Goal: Information Seeking & Learning: Understand process/instructions

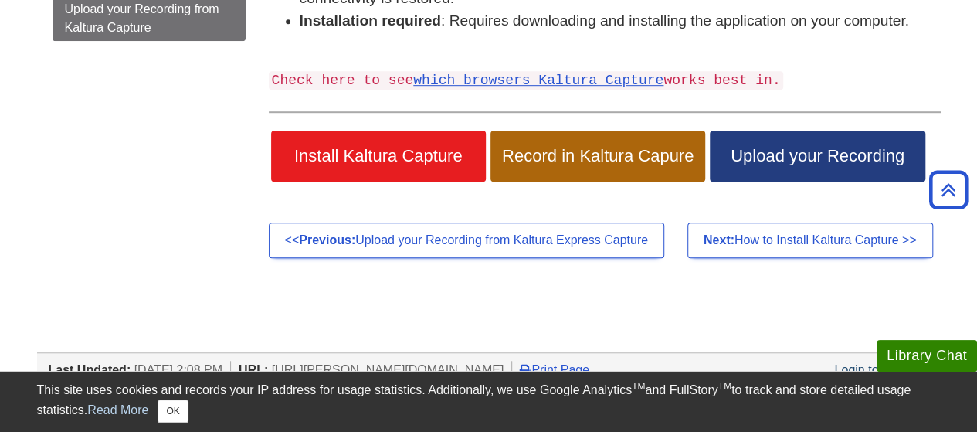
scroll to position [470, 0]
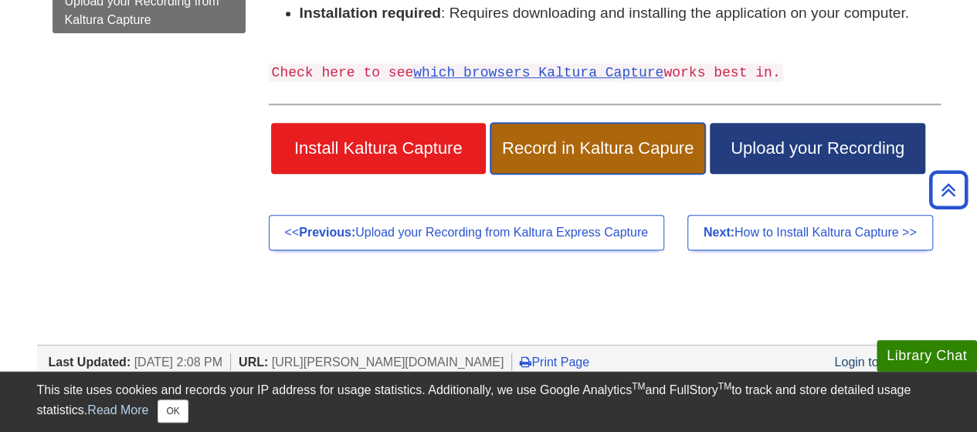
click at [562, 157] on span "Record in Kaltura Capure" at bounding box center [598, 148] width 192 height 20
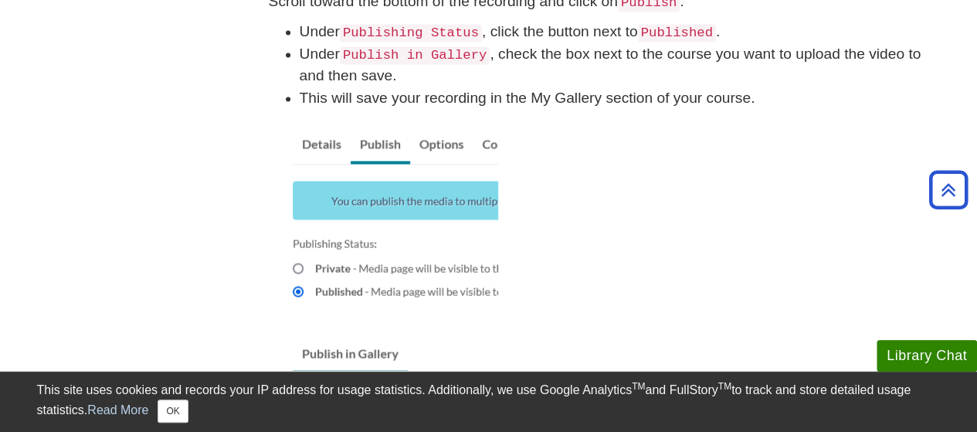
scroll to position [1611, 0]
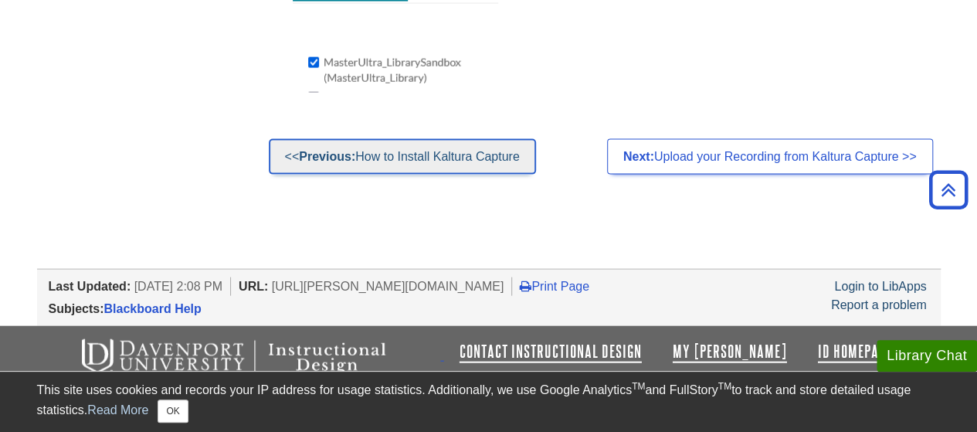
click at [412, 162] on link "<< Previous: How to Install Kaltura Capture" at bounding box center [402, 157] width 267 height 36
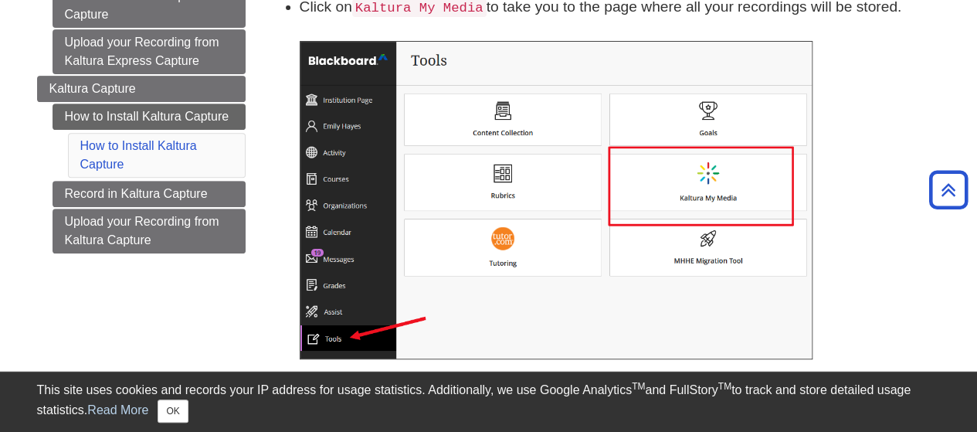
scroll to position [263, 0]
